Goal: Leave review/rating: Share an evaluation or opinion about a product, service, or content

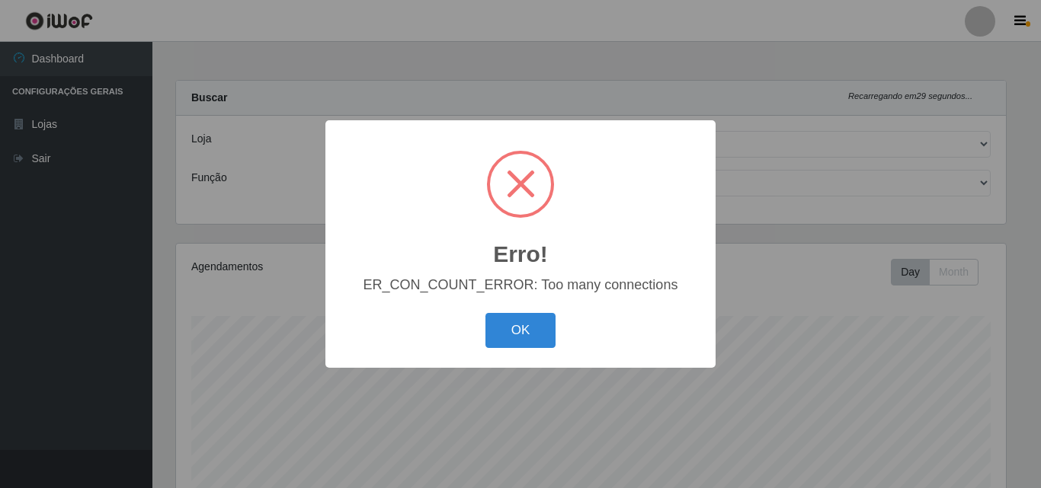
select select "215"
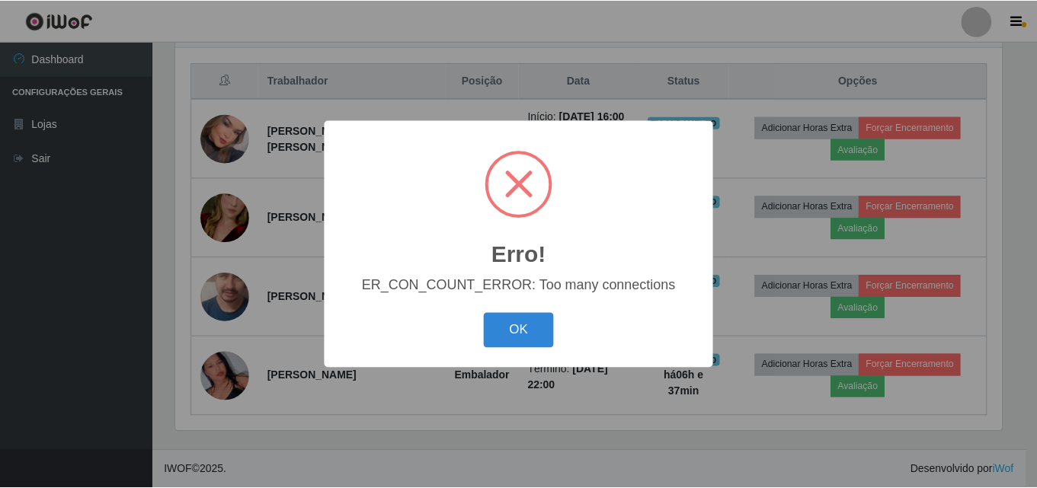
scroll to position [316, 830]
click at [517, 329] on button "OK" at bounding box center [520, 331] width 71 height 36
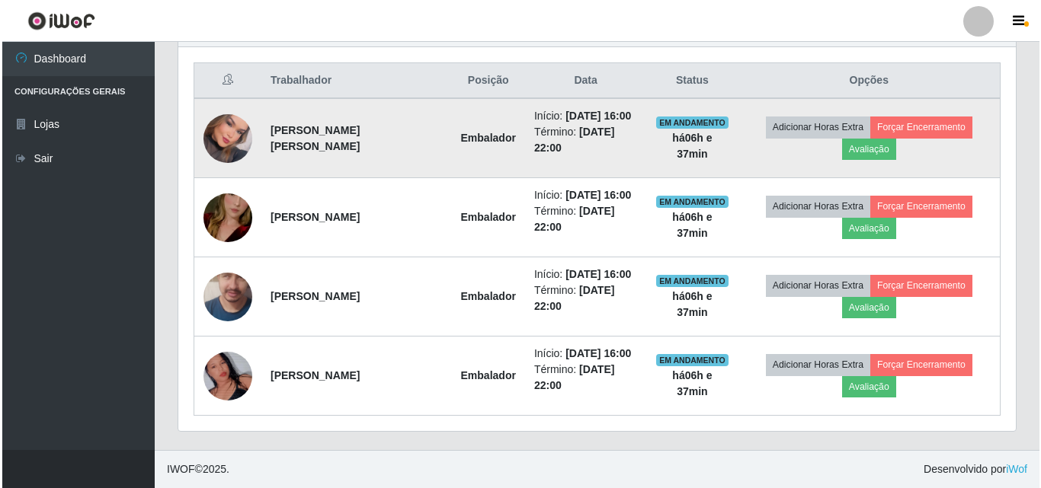
scroll to position [316, 837]
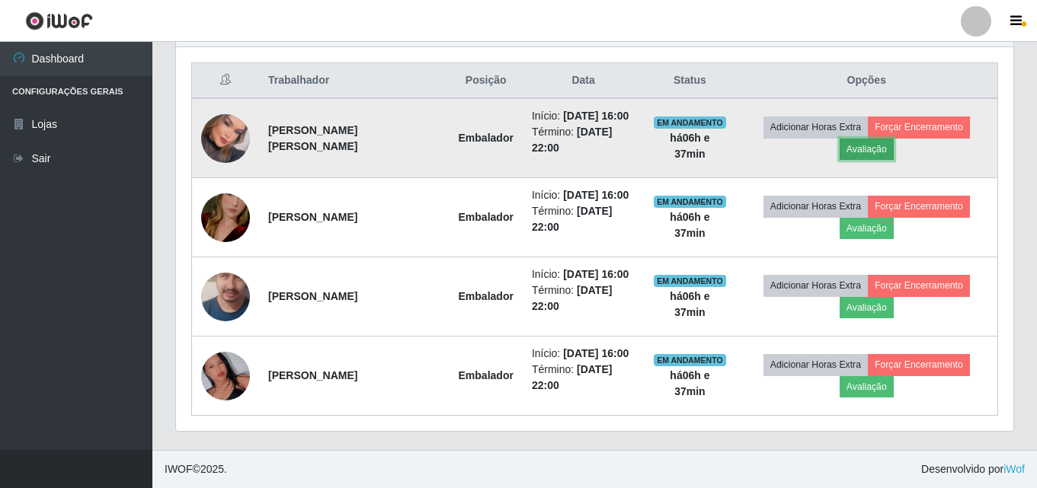
click at [882, 149] on button "Avaliação" at bounding box center [867, 149] width 54 height 21
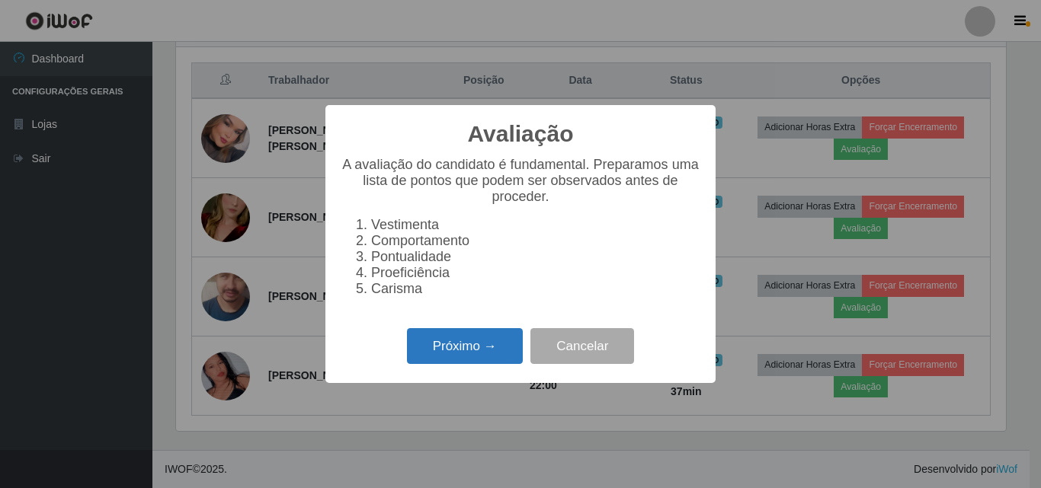
scroll to position [316, 830]
click at [485, 354] on button "Próximo →" at bounding box center [465, 346] width 116 height 36
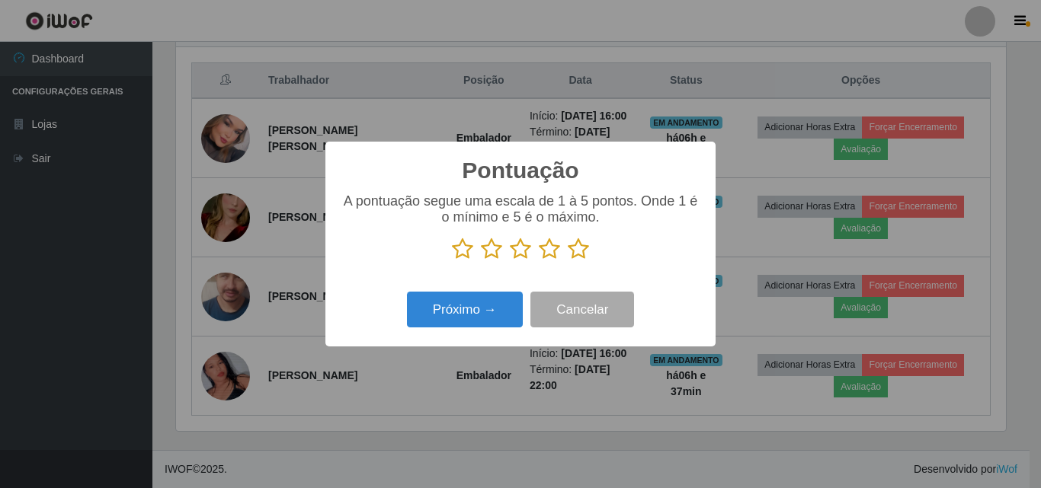
scroll to position [761581, 761067]
click at [575, 250] on icon at bounding box center [578, 249] width 21 height 23
click at [568, 261] on input "radio" at bounding box center [568, 261] width 0 height 0
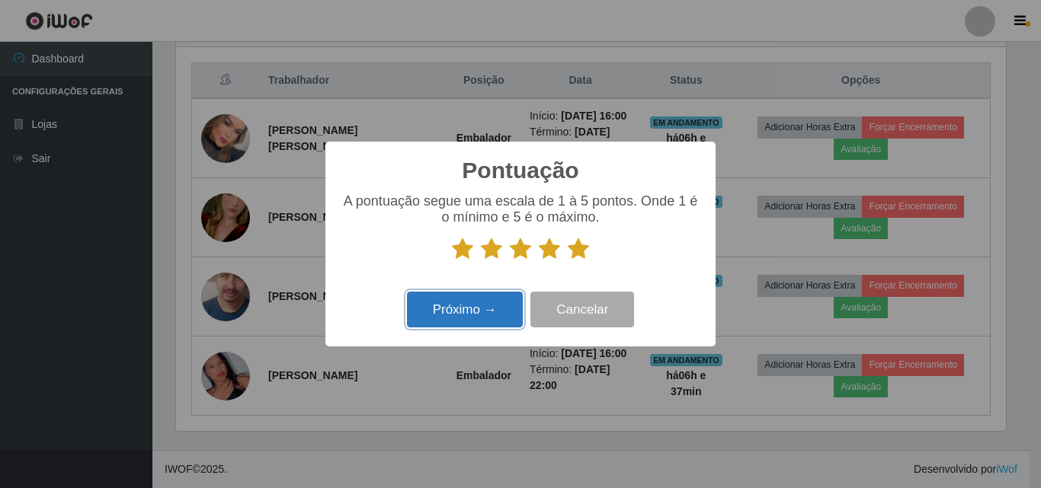
click at [483, 302] on button "Próximo →" at bounding box center [465, 310] width 116 height 36
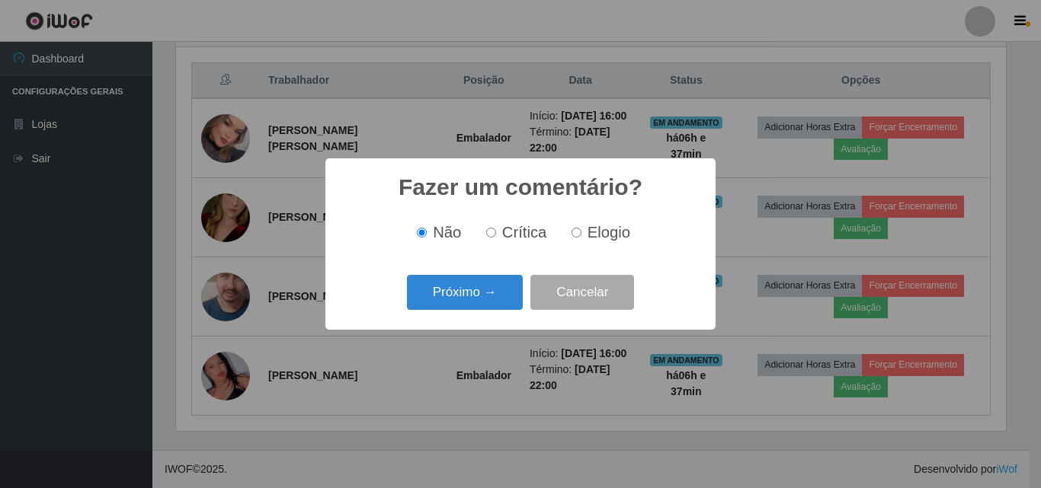
click at [585, 229] on label "Elogio" at bounding box center [597, 233] width 65 height 18
click at [581, 229] on input "Elogio" at bounding box center [576, 233] width 10 height 10
radio input "true"
click at [481, 290] on button "Próximo →" at bounding box center [465, 293] width 116 height 36
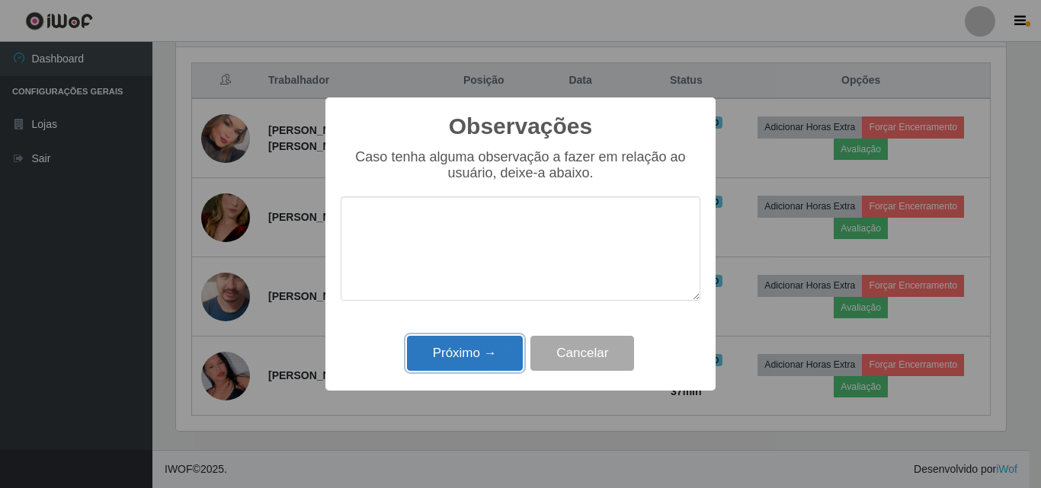
click at [465, 370] on button "Próximo →" at bounding box center [465, 354] width 116 height 36
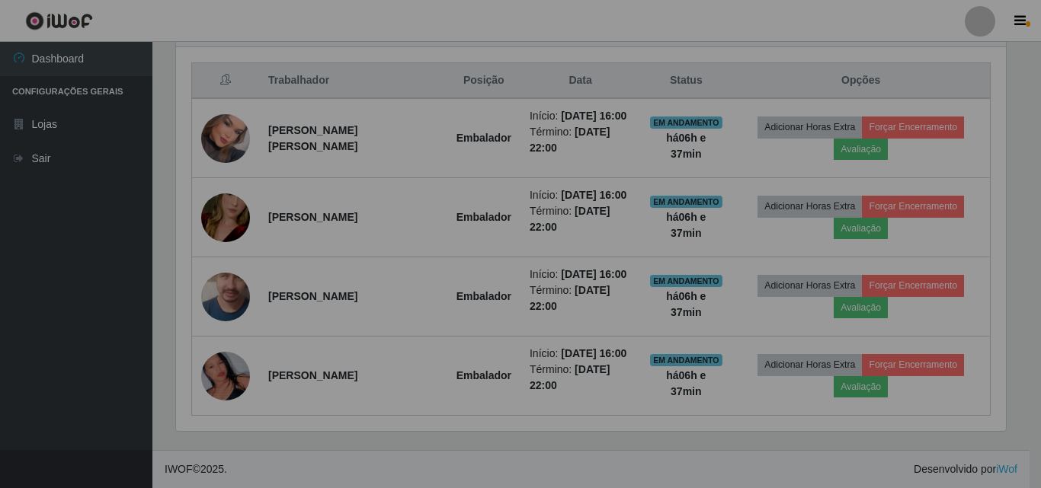
scroll to position [316, 837]
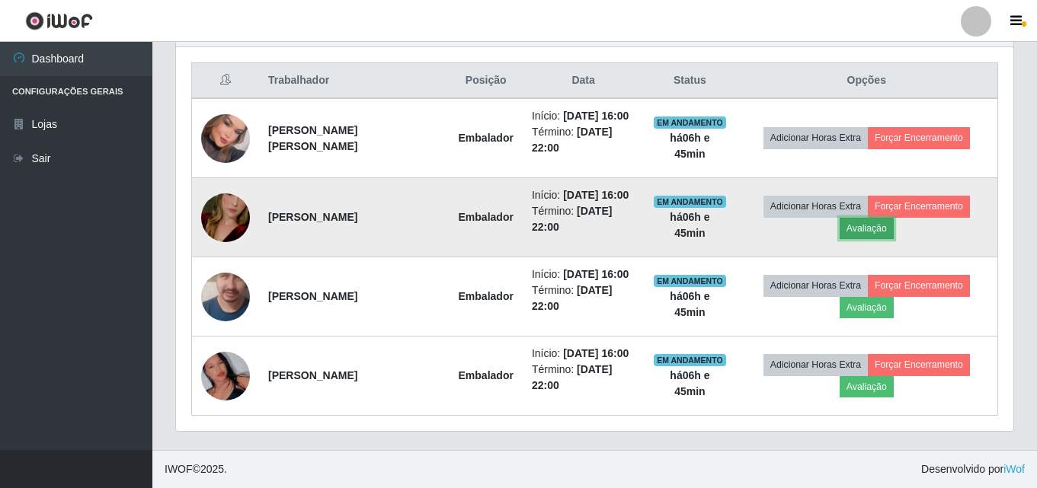
click at [880, 231] on button "Avaliação" at bounding box center [867, 228] width 54 height 21
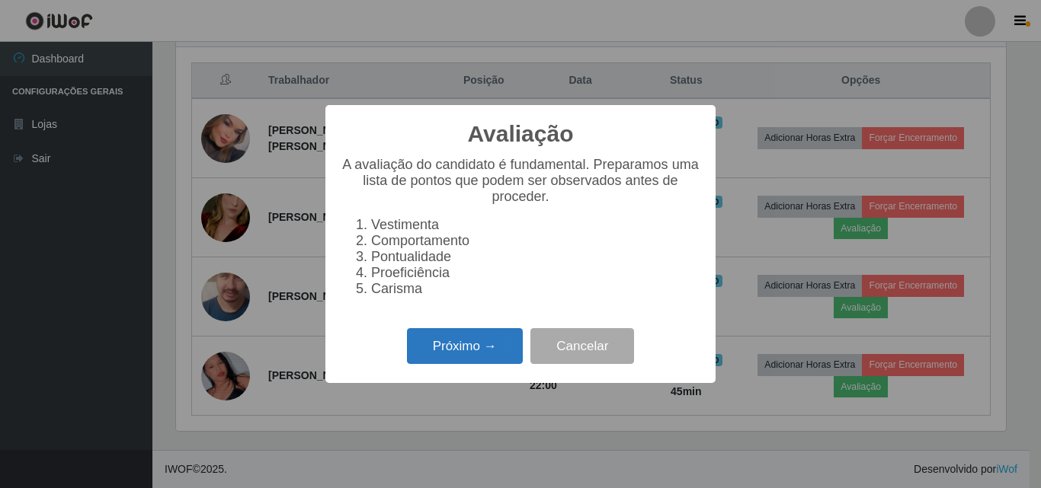
click at [444, 358] on button "Próximo →" at bounding box center [465, 346] width 116 height 36
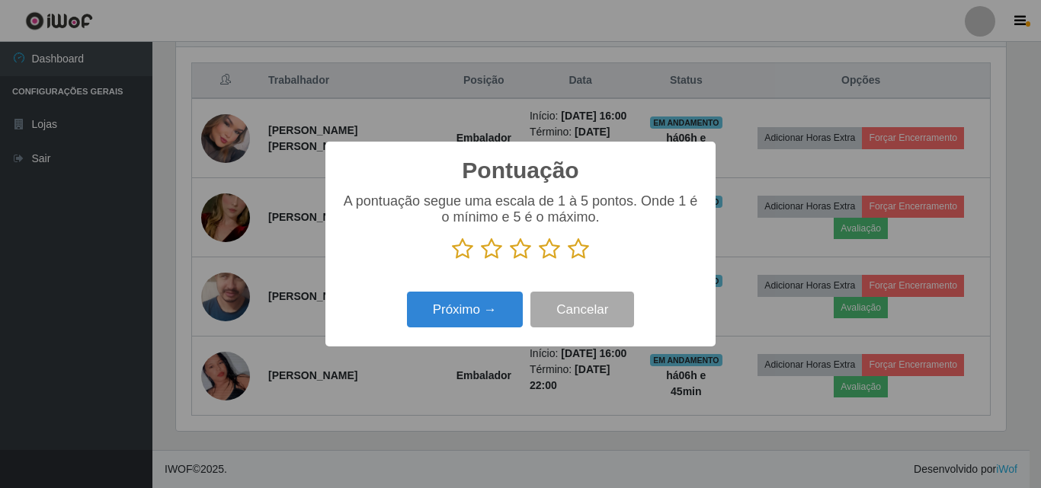
click at [577, 247] on icon at bounding box center [578, 249] width 21 height 23
click at [568, 261] on input "radio" at bounding box center [568, 261] width 0 height 0
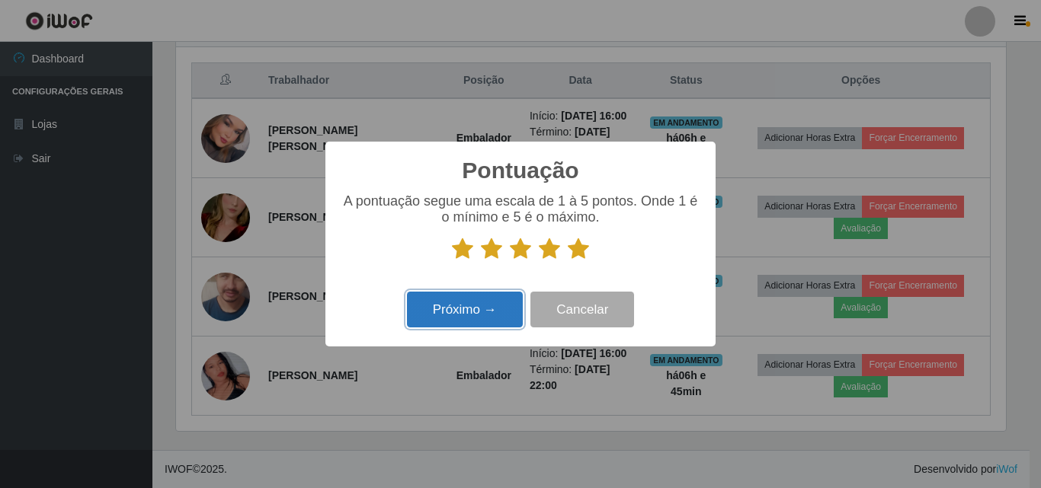
click at [511, 322] on button "Próximo →" at bounding box center [465, 310] width 116 height 36
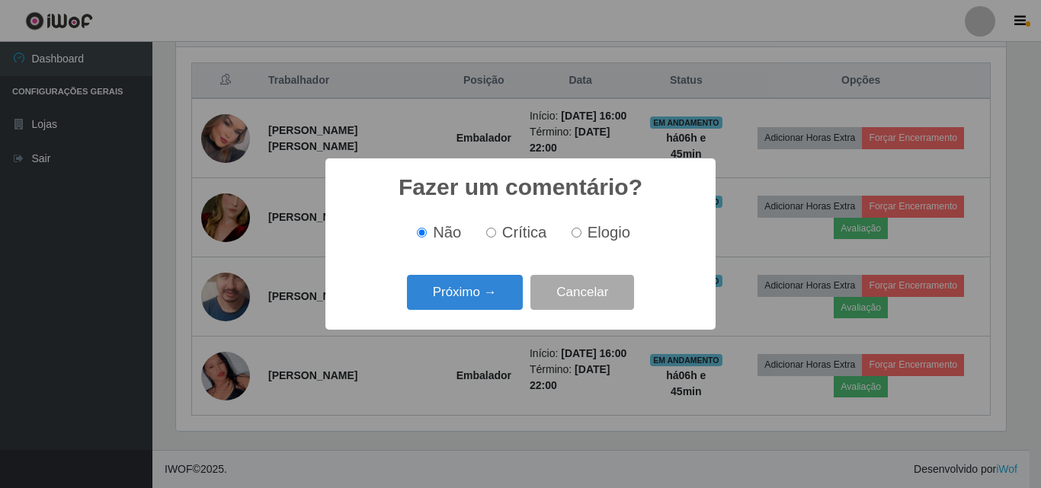
click at [616, 238] on span "Elogio" at bounding box center [608, 232] width 43 height 17
click at [581, 238] on input "Elogio" at bounding box center [576, 233] width 10 height 10
radio input "true"
click at [513, 286] on button "Próximo →" at bounding box center [465, 293] width 116 height 36
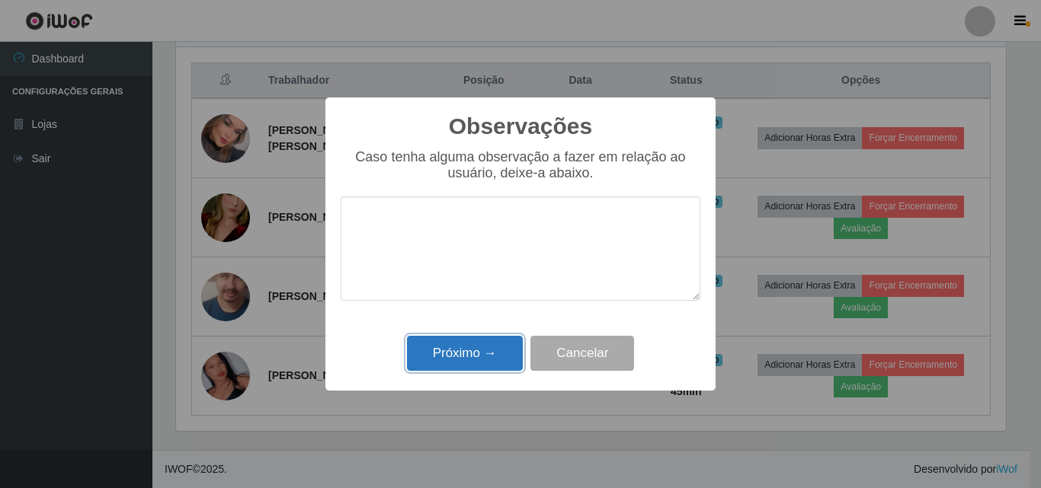
click at [489, 346] on button "Próximo →" at bounding box center [465, 354] width 116 height 36
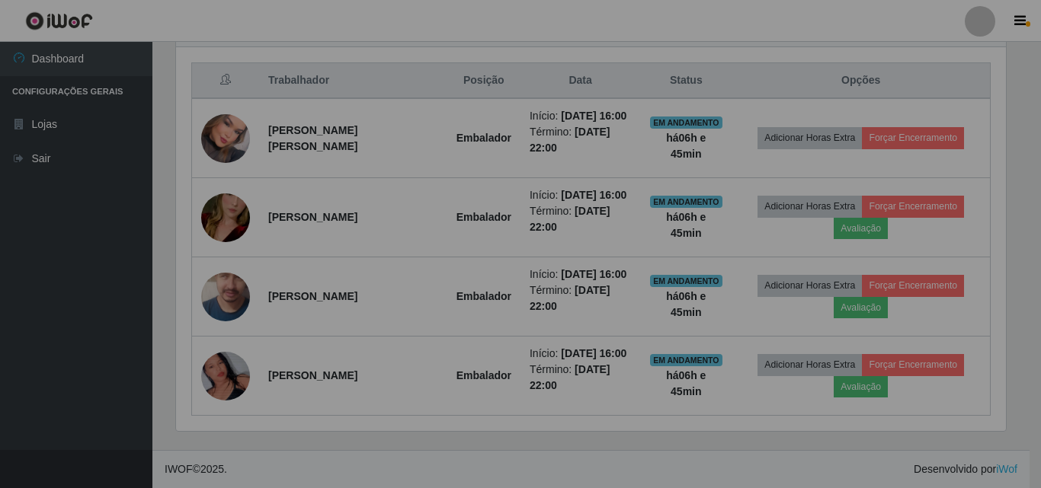
scroll to position [316, 837]
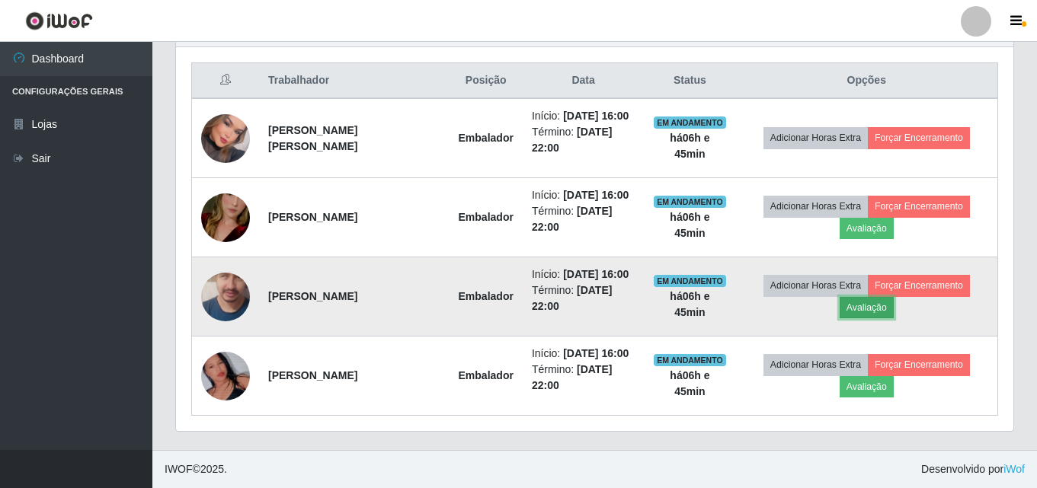
click at [864, 310] on button "Avaliação" at bounding box center [867, 307] width 54 height 21
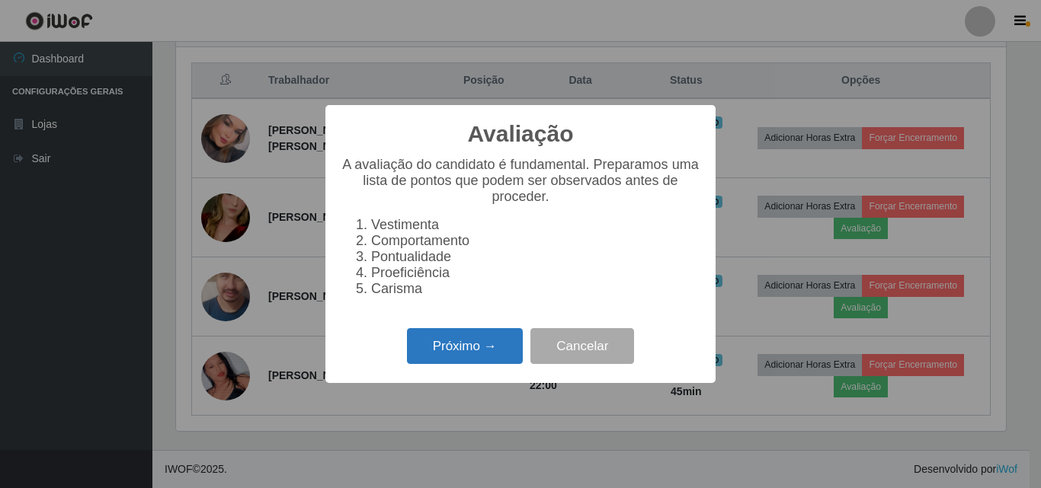
click at [503, 360] on button "Próximo →" at bounding box center [465, 346] width 116 height 36
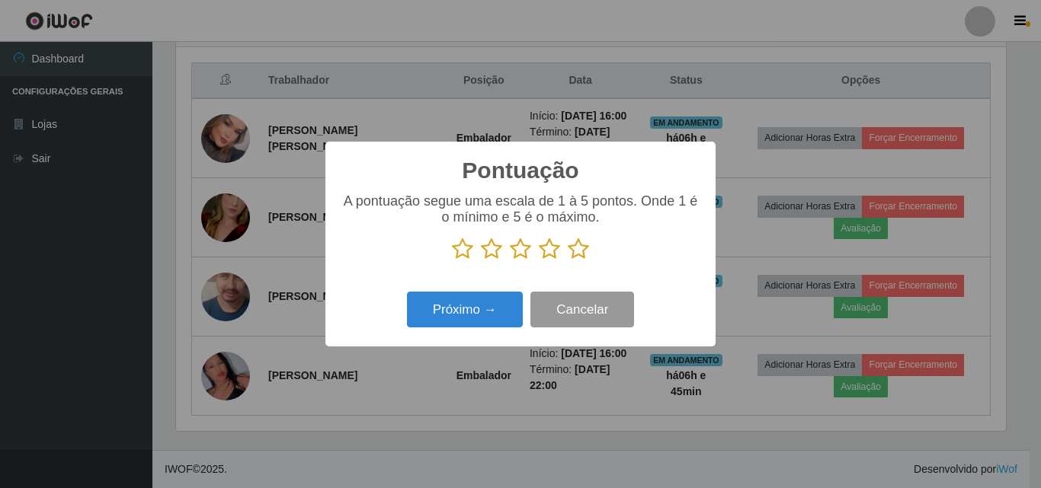
scroll to position [761581, 761067]
click at [581, 256] on icon at bounding box center [578, 249] width 21 height 23
click at [568, 261] on input "radio" at bounding box center [568, 261] width 0 height 0
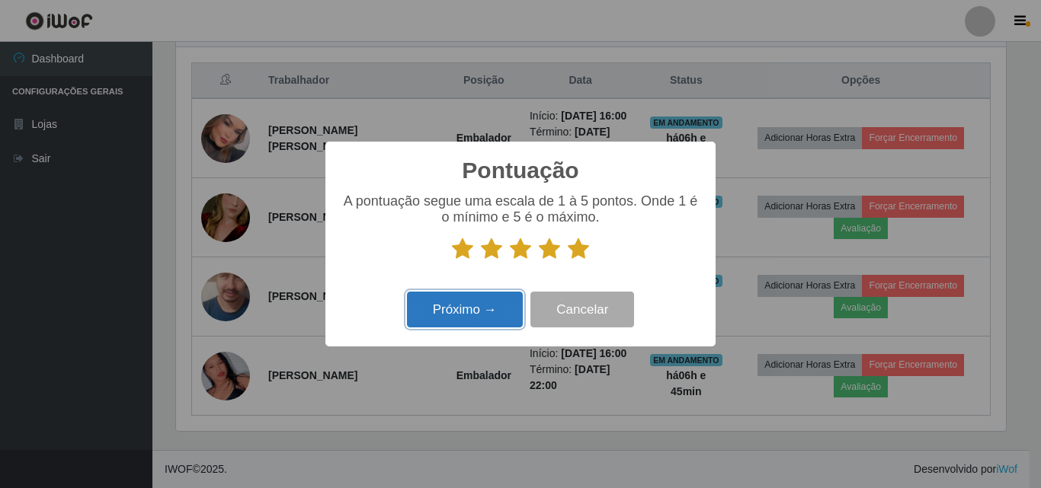
click at [507, 309] on button "Próximo →" at bounding box center [465, 310] width 116 height 36
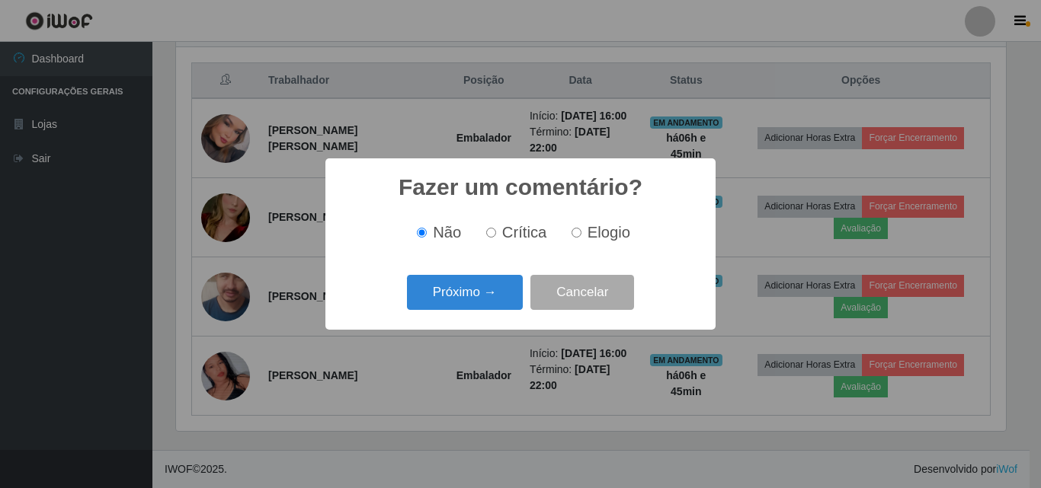
click at [612, 235] on span "Elogio" at bounding box center [608, 232] width 43 height 17
click at [581, 235] on input "Elogio" at bounding box center [576, 233] width 10 height 10
radio input "true"
click at [478, 291] on button "Próximo →" at bounding box center [465, 293] width 116 height 36
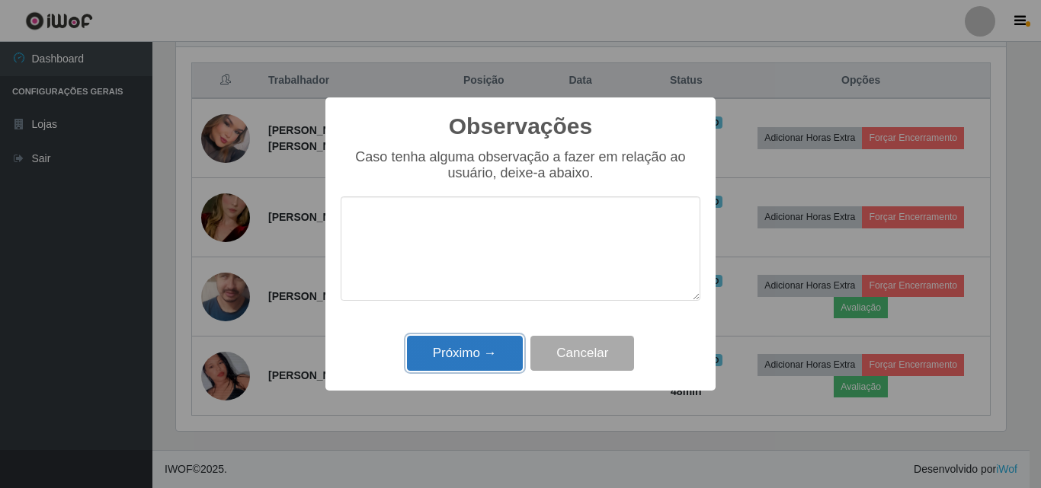
click at [472, 351] on button "Próximo →" at bounding box center [465, 354] width 116 height 36
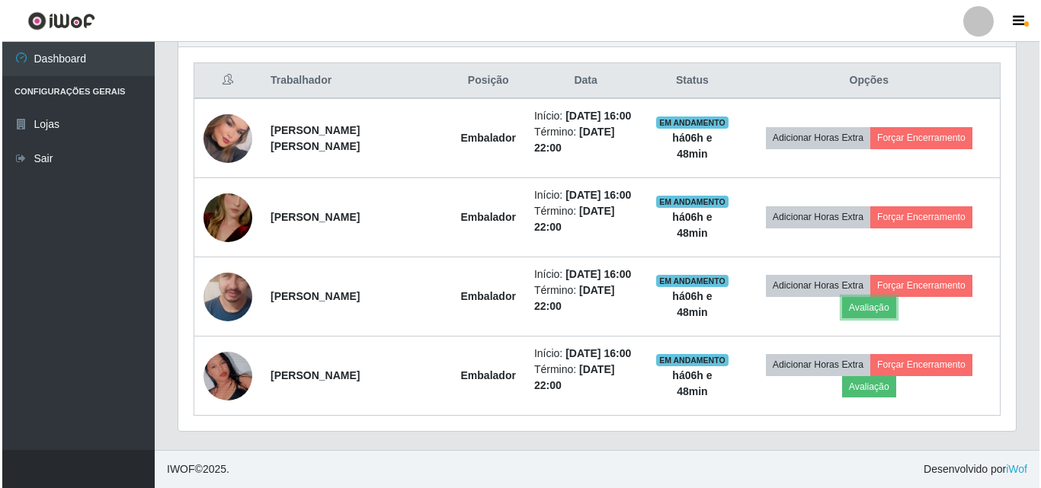
scroll to position [316, 837]
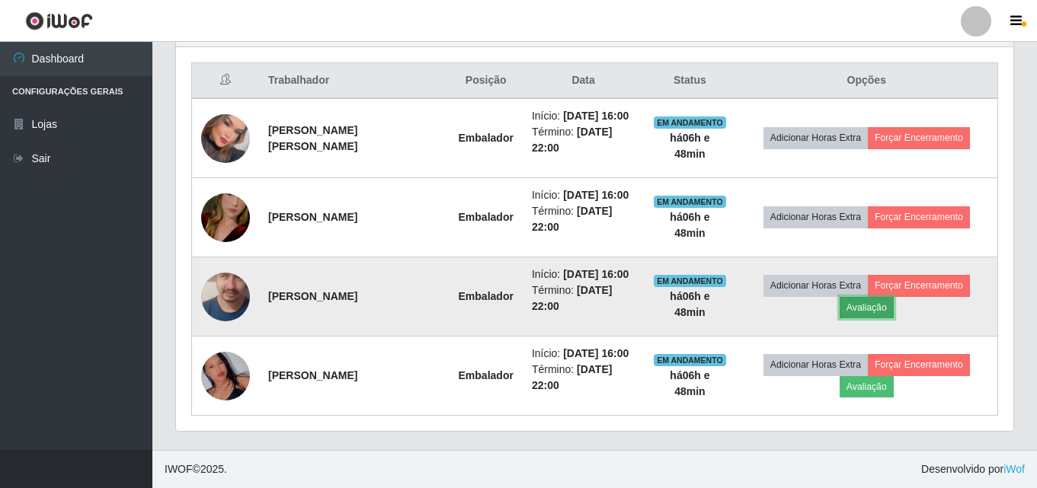
click at [881, 310] on button "Avaliação" at bounding box center [867, 307] width 54 height 21
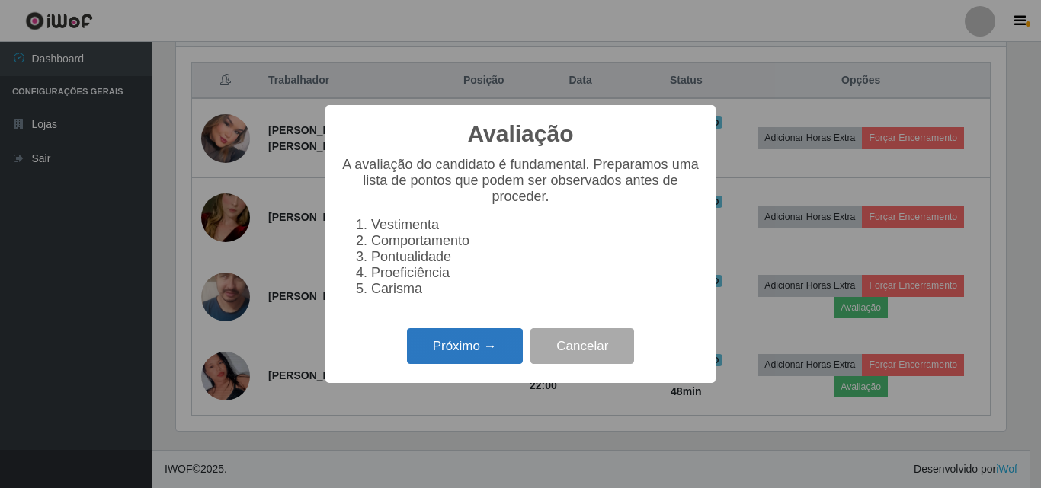
click at [494, 353] on button "Próximo →" at bounding box center [465, 346] width 116 height 36
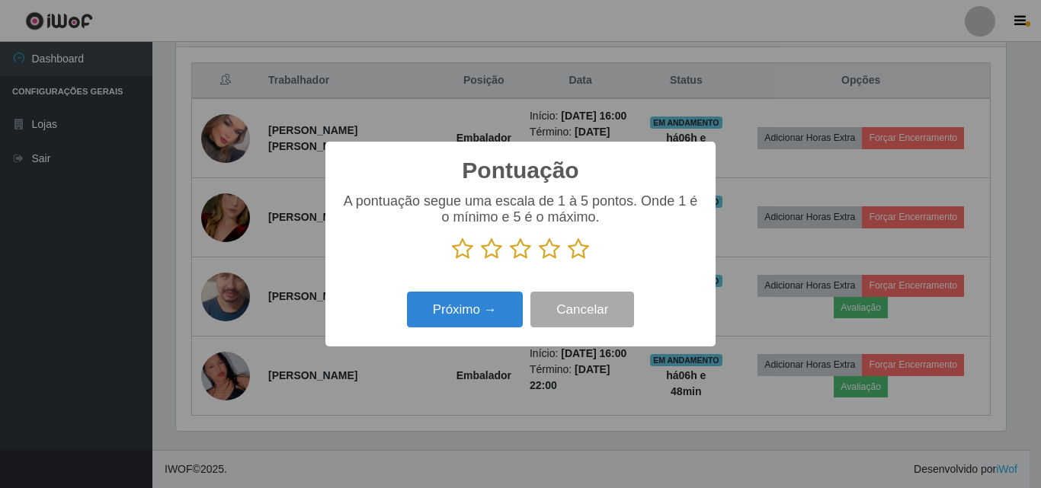
scroll to position [761581, 761067]
drag, startPoint x: 588, startPoint y: 248, endPoint x: 577, endPoint y: 260, distance: 16.2
click at [588, 249] on icon at bounding box center [578, 249] width 21 height 23
click at [568, 261] on input "radio" at bounding box center [568, 261] width 0 height 0
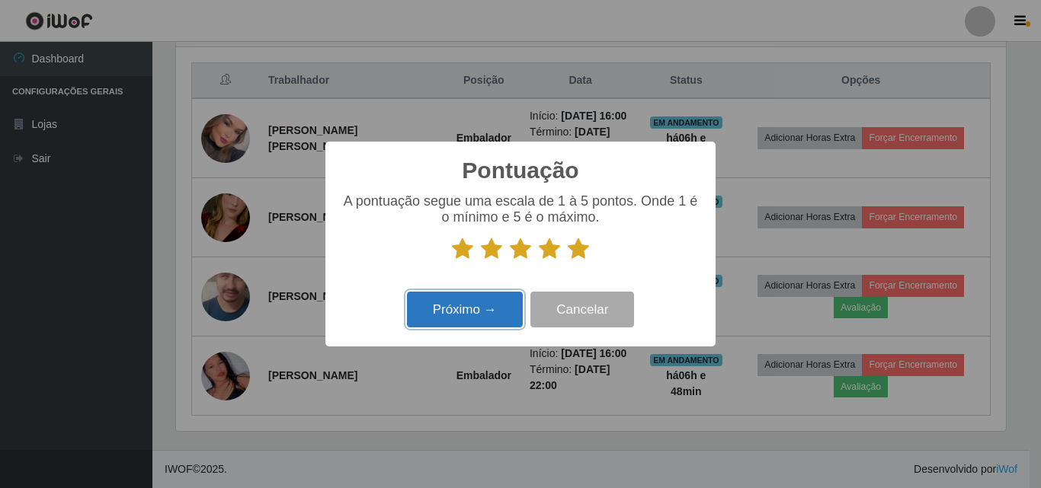
click at [450, 317] on button "Próximo →" at bounding box center [465, 310] width 116 height 36
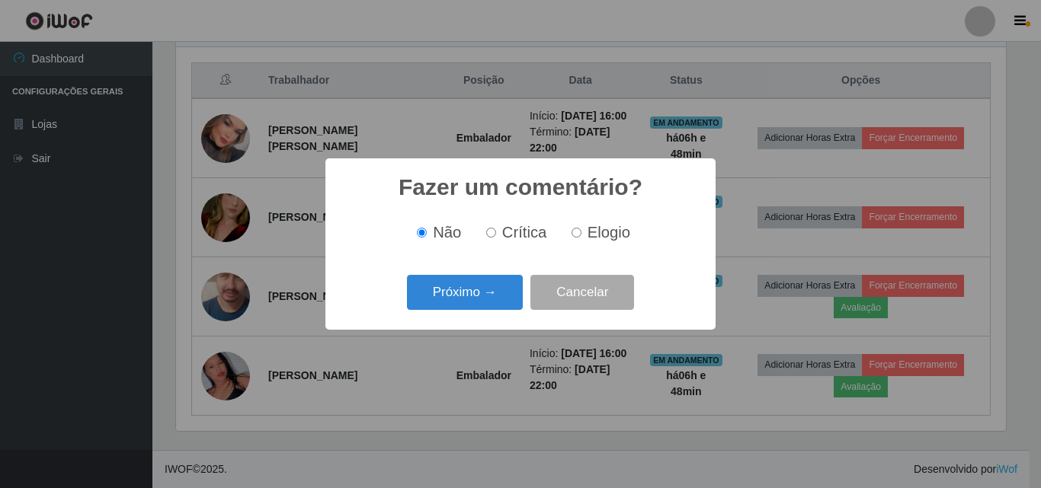
click at [581, 229] on label "Elogio" at bounding box center [597, 233] width 65 height 18
click at [581, 229] on input "Elogio" at bounding box center [576, 233] width 10 height 10
radio input "true"
click at [476, 301] on button "Próximo →" at bounding box center [465, 293] width 116 height 36
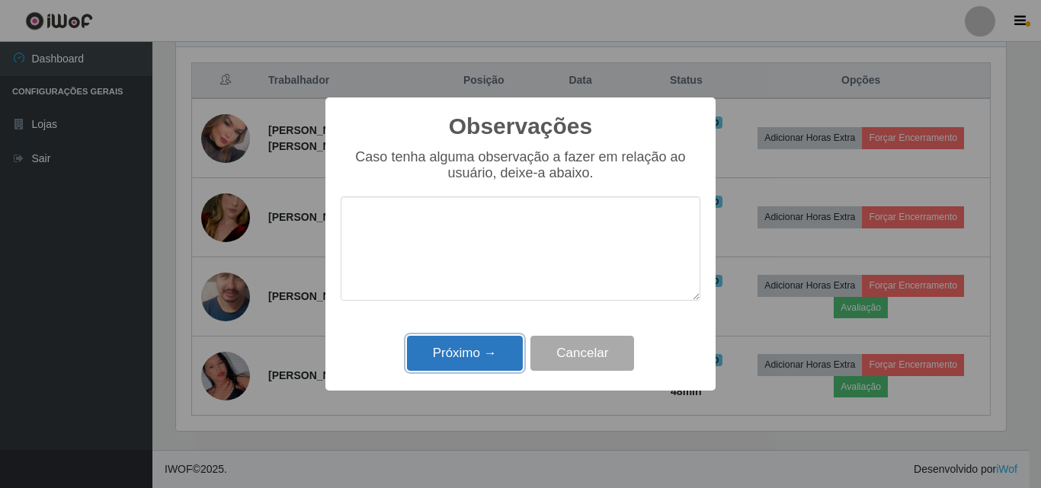
click at [473, 352] on button "Próximo →" at bounding box center [465, 354] width 116 height 36
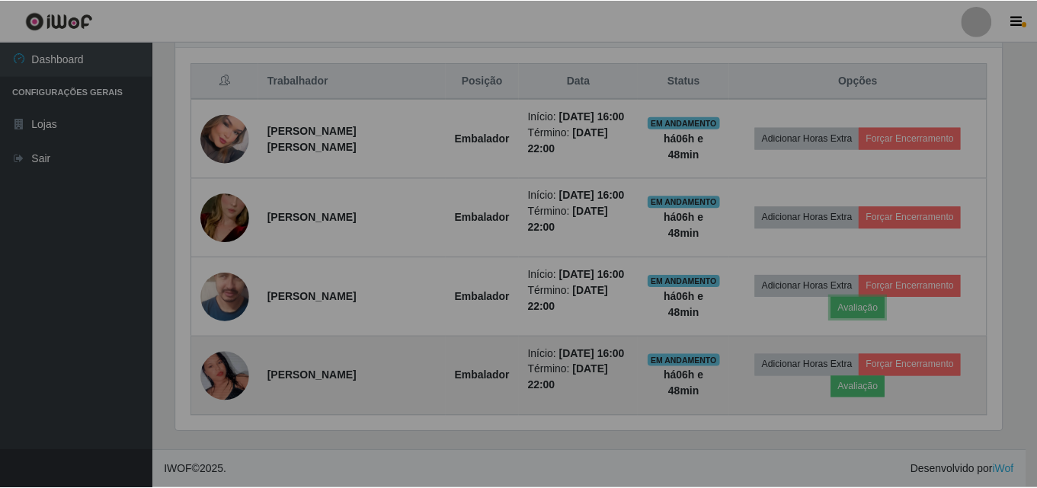
scroll to position [316, 837]
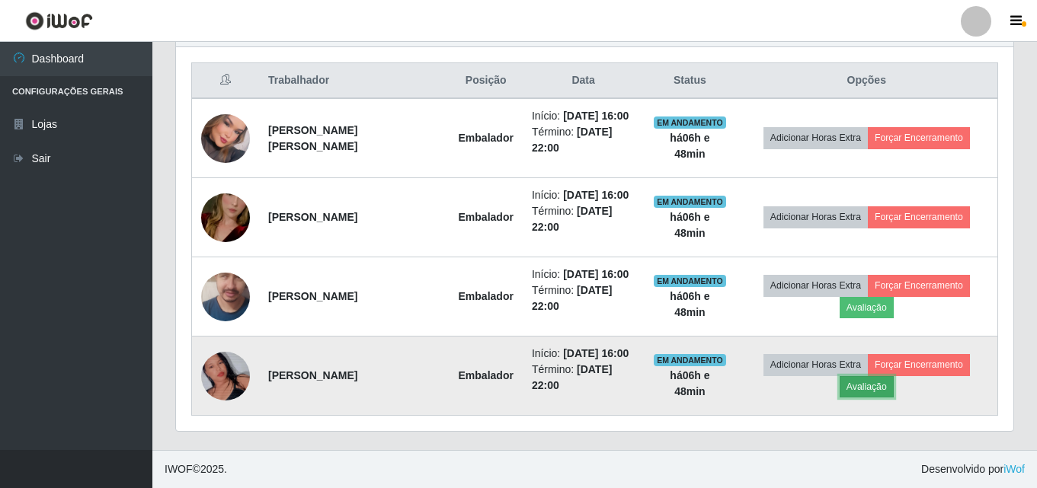
click at [854, 382] on button "Avaliação" at bounding box center [867, 386] width 54 height 21
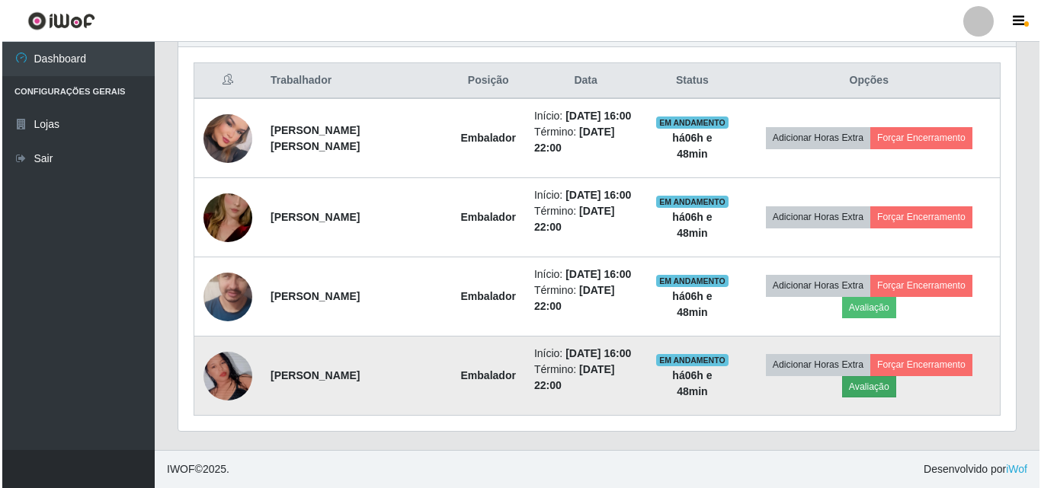
scroll to position [316, 830]
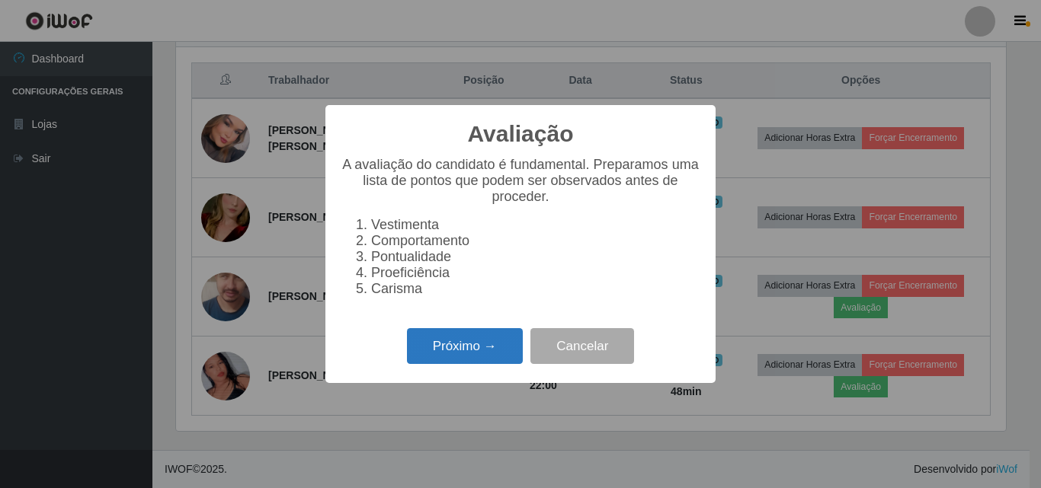
click at [490, 342] on button "Próximo →" at bounding box center [465, 346] width 116 height 36
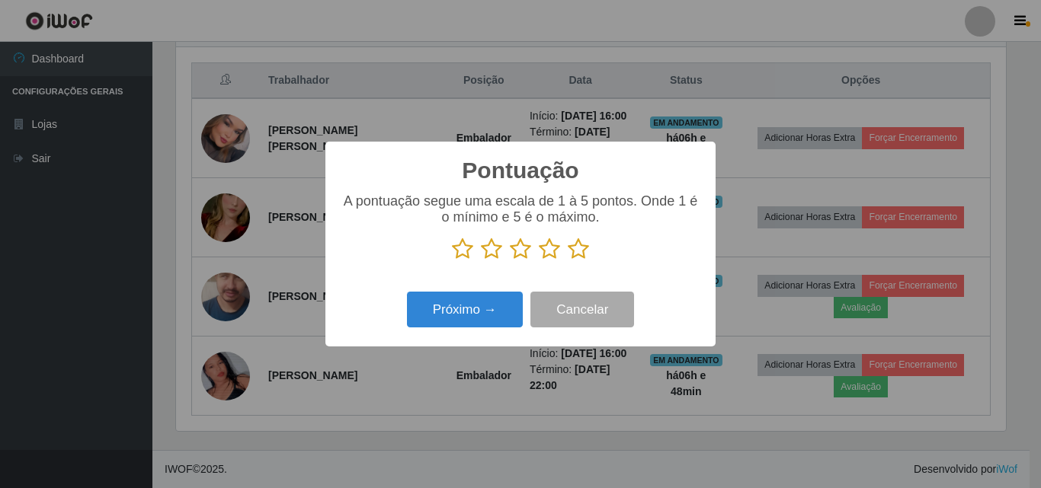
scroll to position [761581, 761067]
click at [581, 248] on icon at bounding box center [578, 249] width 21 height 23
click at [568, 261] on input "radio" at bounding box center [568, 261] width 0 height 0
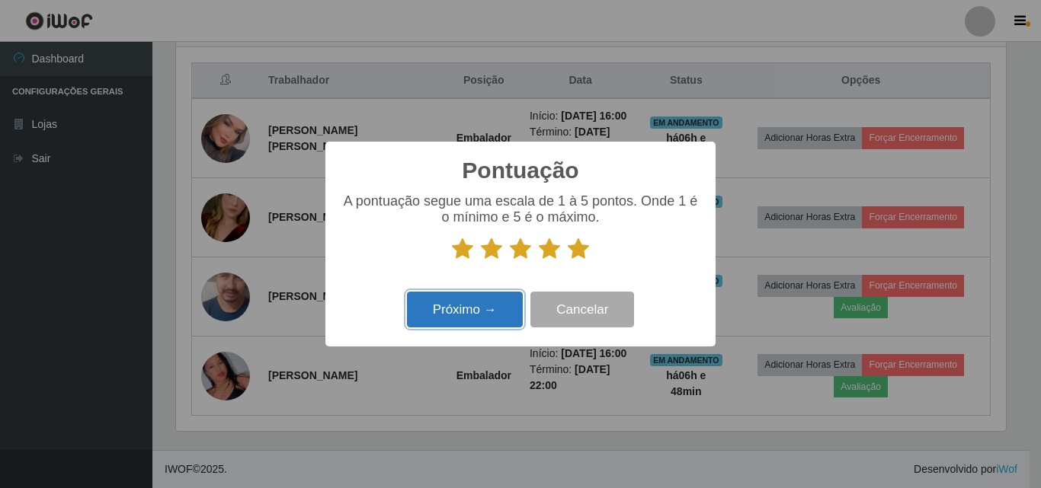
click at [472, 310] on button "Próximo →" at bounding box center [465, 310] width 116 height 36
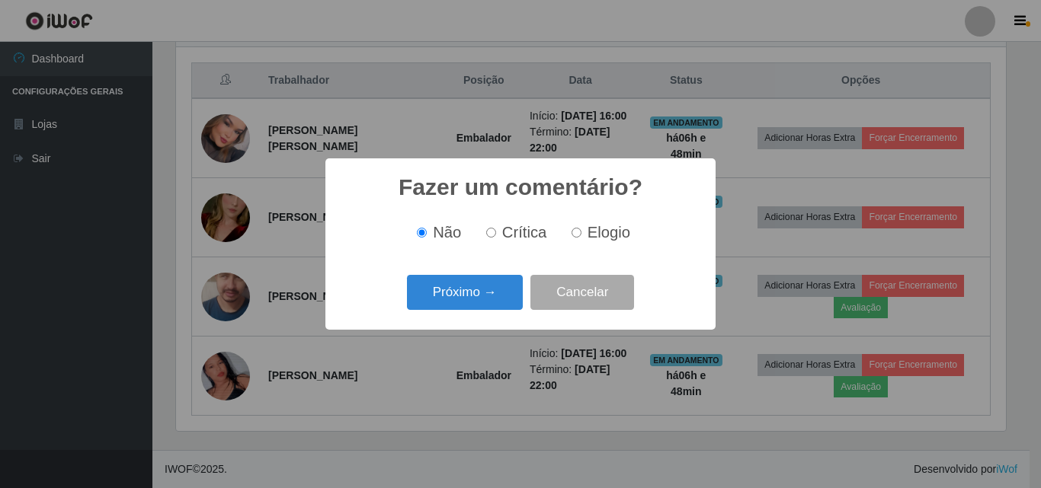
click at [592, 234] on span "Elogio" at bounding box center [608, 232] width 43 height 17
click at [581, 234] on input "Elogio" at bounding box center [576, 233] width 10 height 10
radio input "true"
click at [492, 283] on button "Próximo →" at bounding box center [465, 293] width 116 height 36
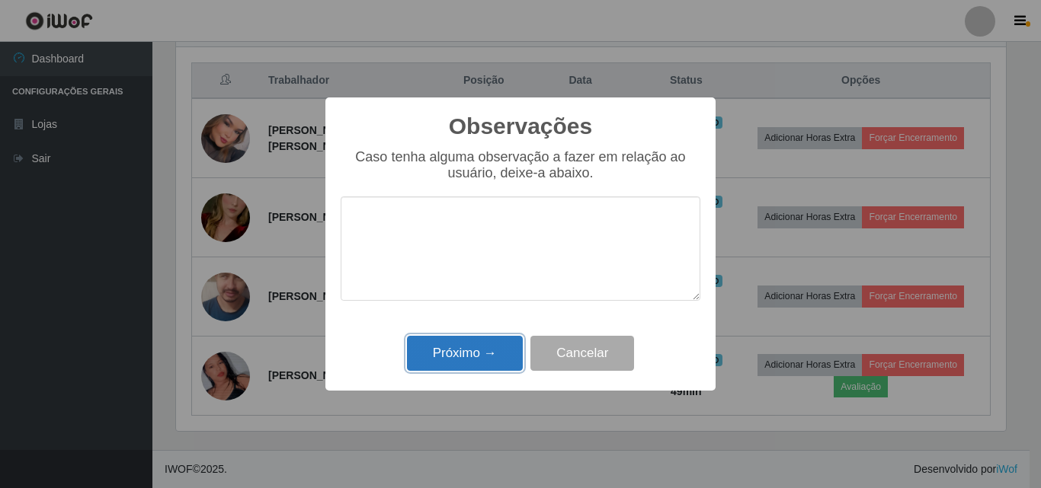
click at [456, 340] on button "Próximo →" at bounding box center [465, 354] width 116 height 36
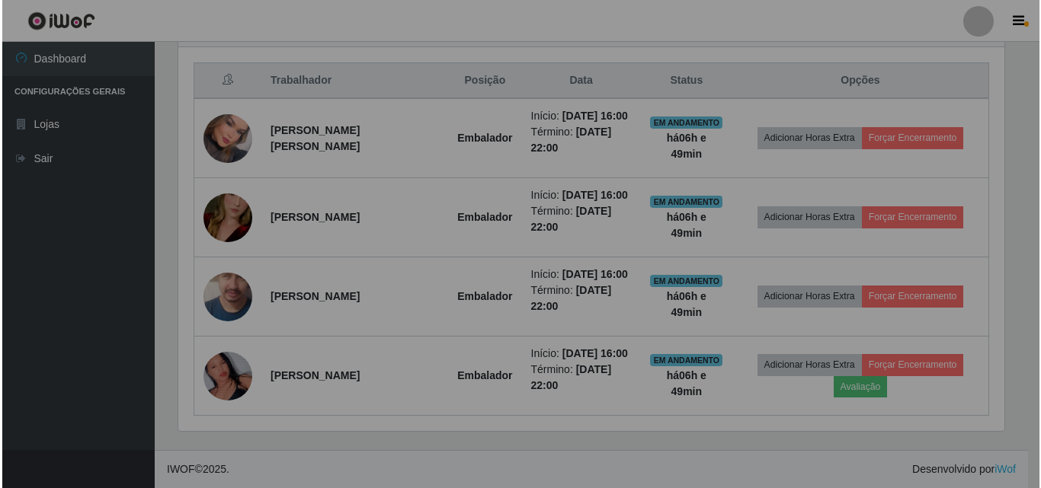
scroll to position [316, 837]
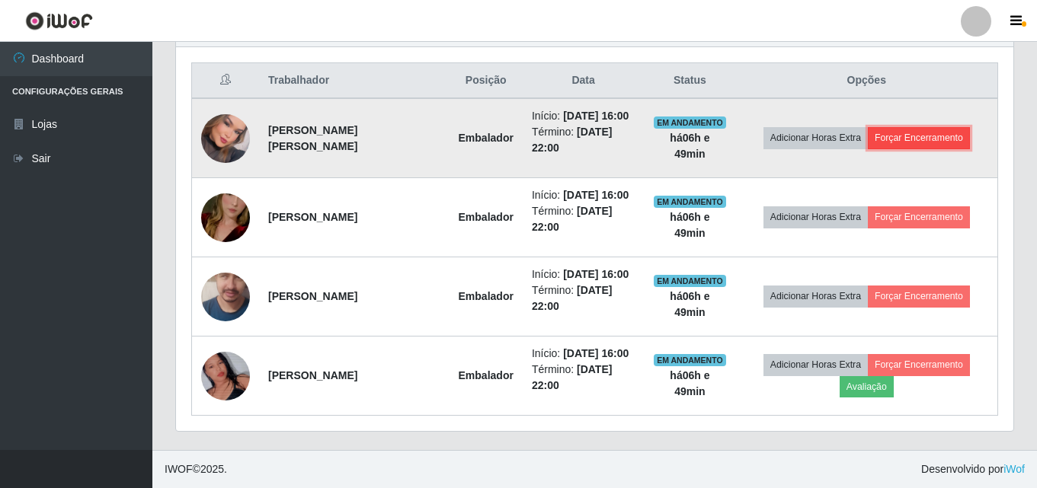
click at [953, 139] on button "Forçar Encerramento" at bounding box center [919, 137] width 102 height 21
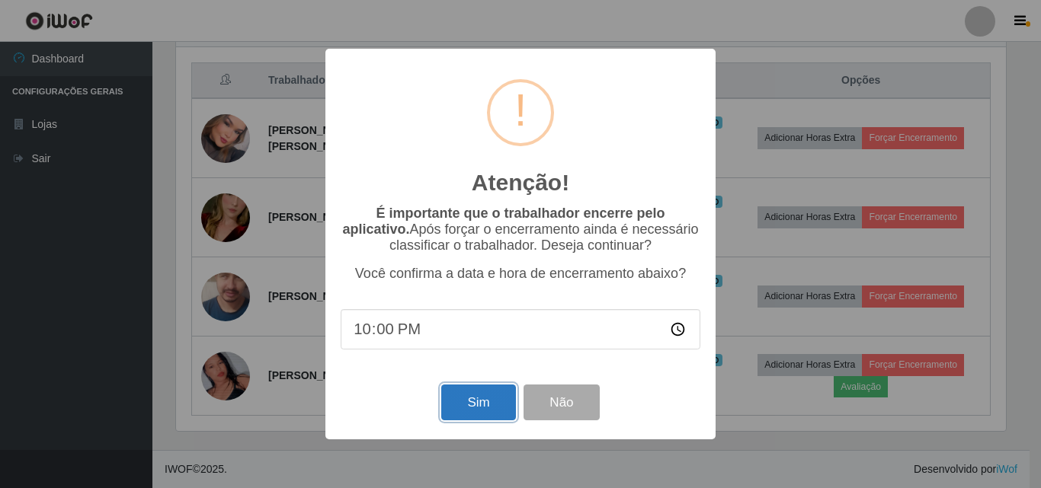
click at [476, 408] on button "Sim" at bounding box center [478, 403] width 74 height 36
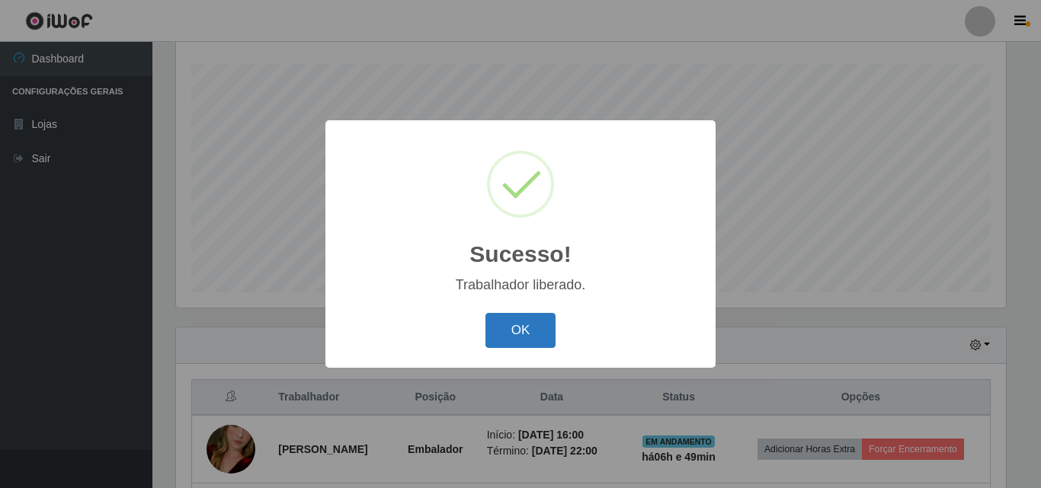
click at [526, 319] on button "OK" at bounding box center [520, 331] width 71 height 36
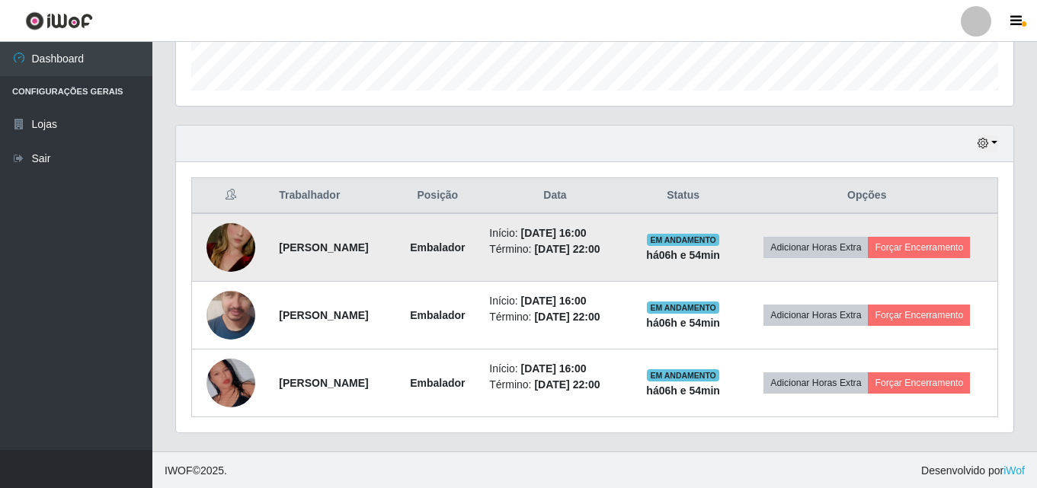
scroll to position [456, 0]
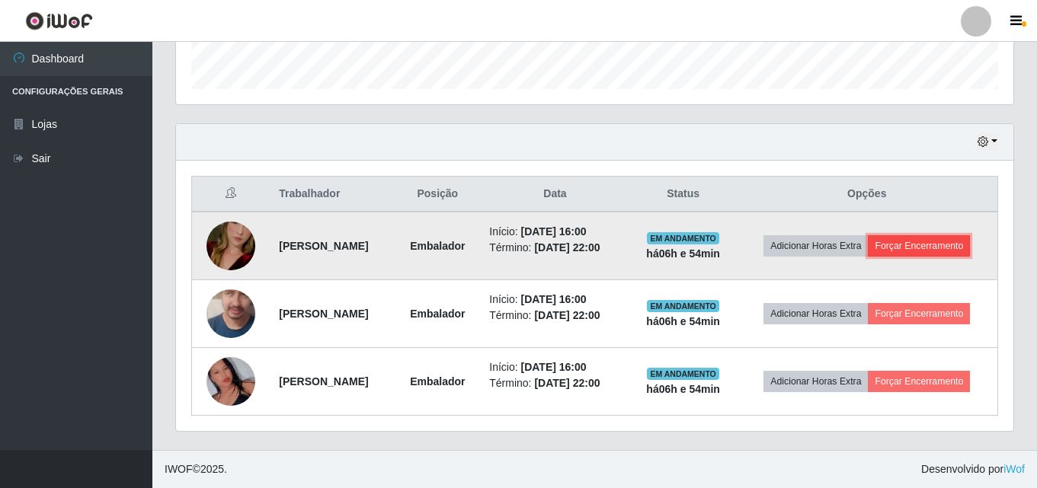
click at [935, 245] on button "Forçar Encerramento" at bounding box center [919, 245] width 102 height 21
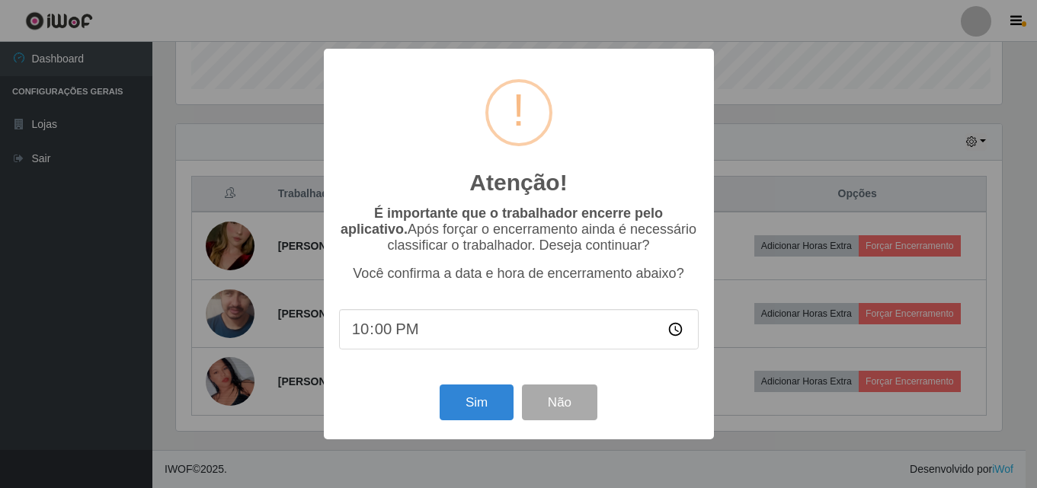
scroll to position [316, 830]
click at [482, 411] on button "Sim" at bounding box center [478, 403] width 74 height 36
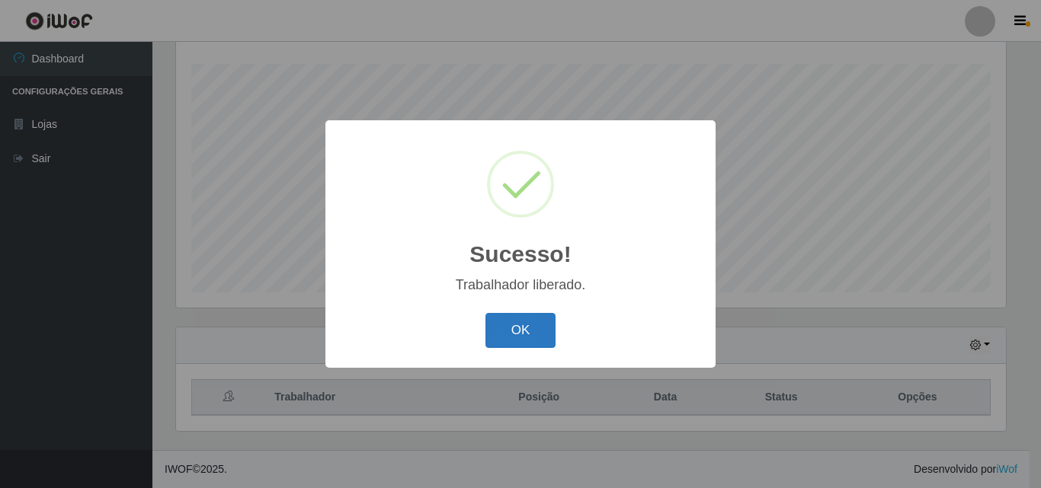
click at [528, 325] on button "OK" at bounding box center [520, 331] width 71 height 36
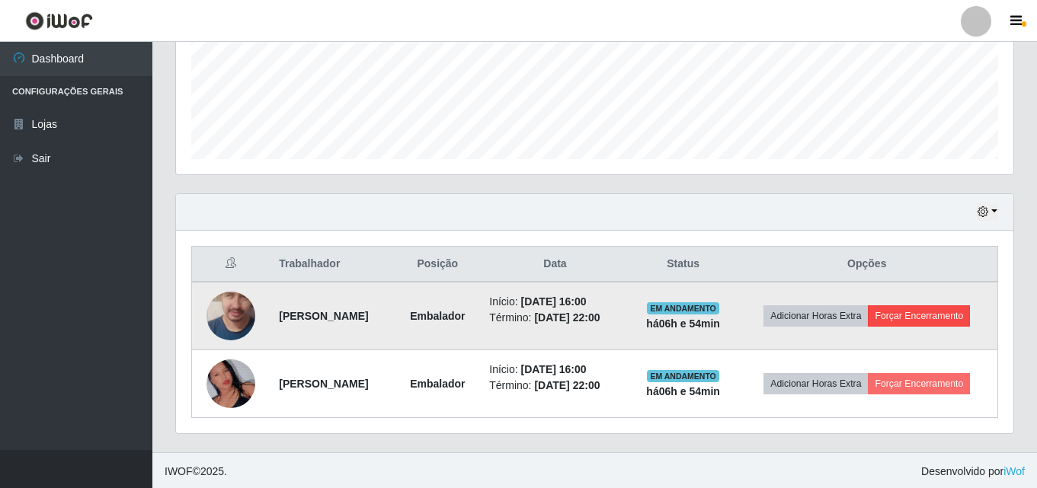
scroll to position [388, 0]
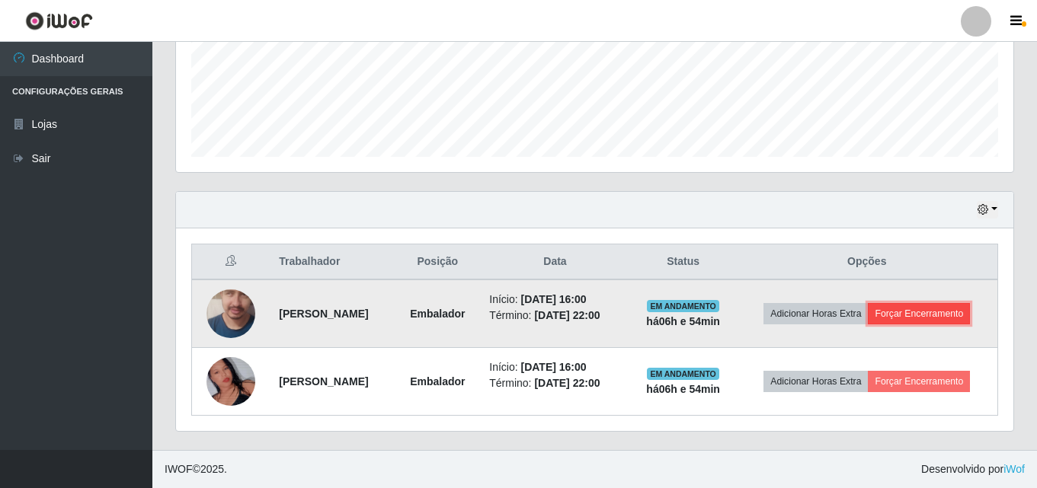
click at [939, 307] on button "Forçar Encerramento" at bounding box center [919, 313] width 102 height 21
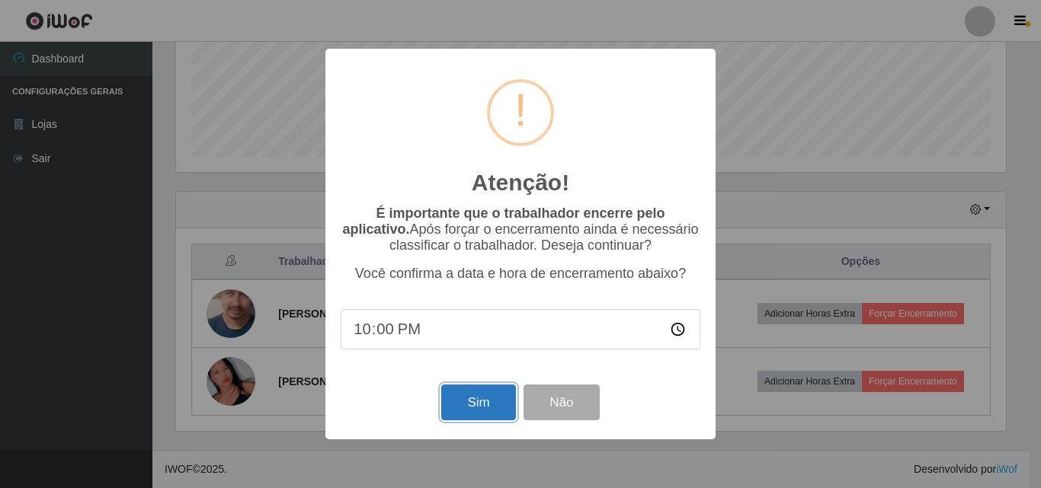
click at [473, 404] on button "Sim" at bounding box center [478, 403] width 74 height 36
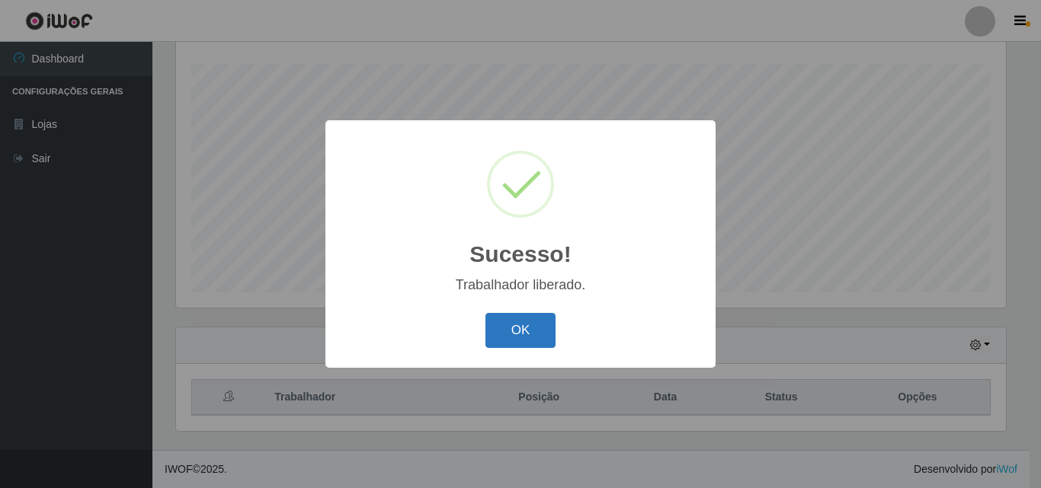
click at [534, 320] on button "OK" at bounding box center [520, 331] width 71 height 36
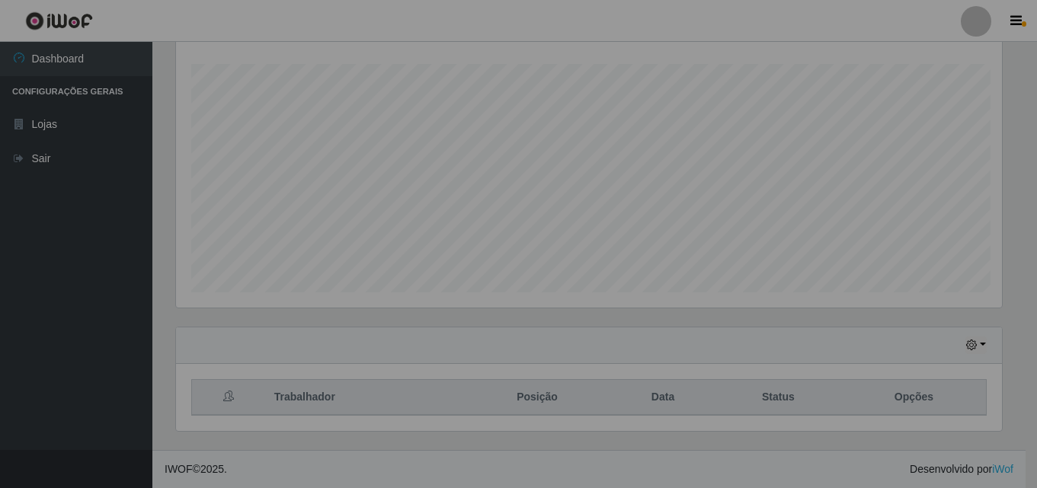
scroll to position [316, 837]
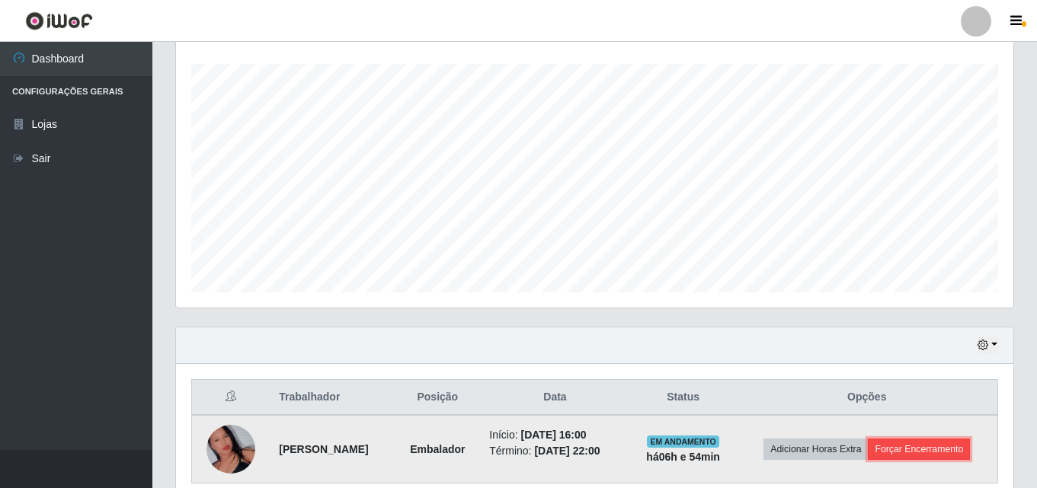
click at [942, 446] on button "Forçar Encerramento" at bounding box center [919, 449] width 102 height 21
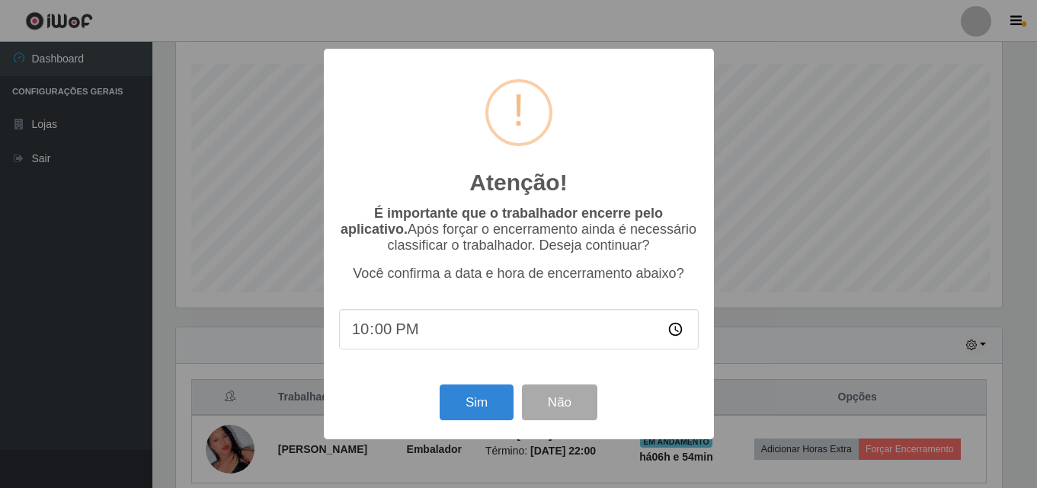
scroll to position [316, 830]
click at [472, 398] on button "Sim" at bounding box center [478, 403] width 74 height 36
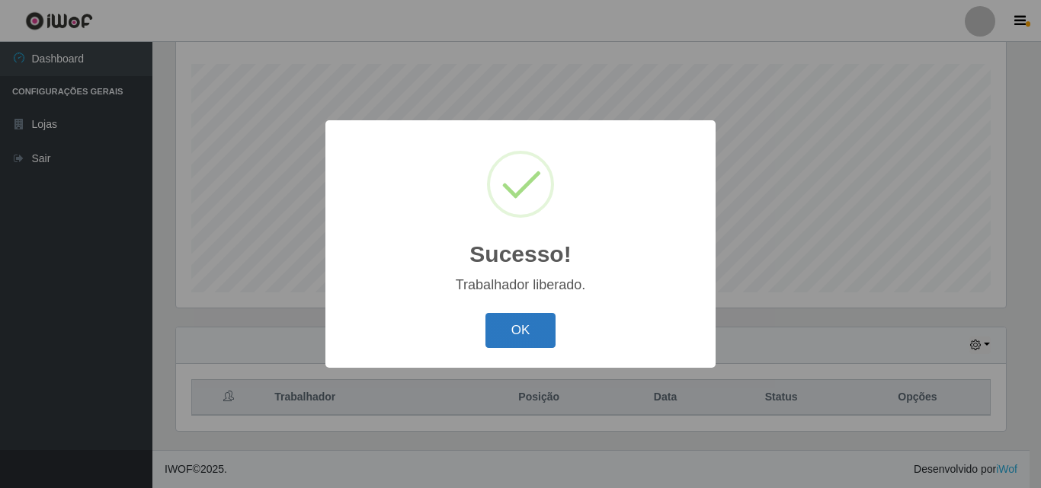
click at [527, 325] on button "OK" at bounding box center [520, 331] width 71 height 36
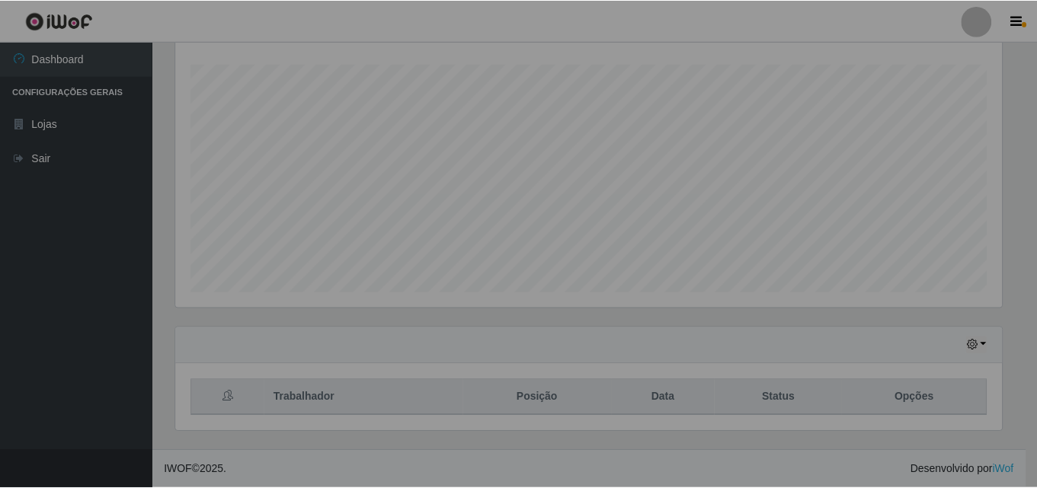
scroll to position [316, 837]
